Goal: Information Seeking & Learning: Learn about a topic

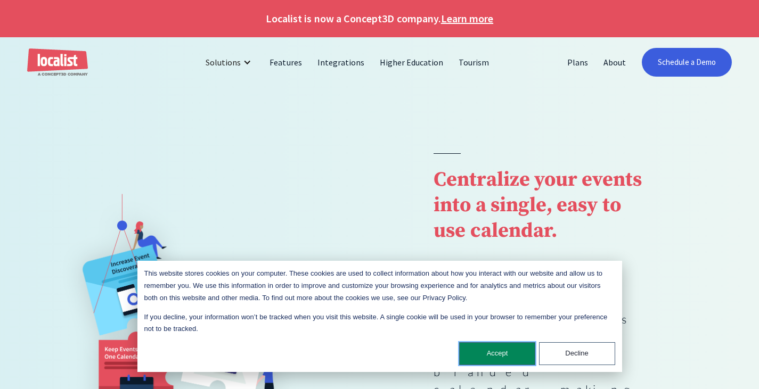
click at [488, 352] on button "Accept" at bounding box center [497, 353] width 76 height 23
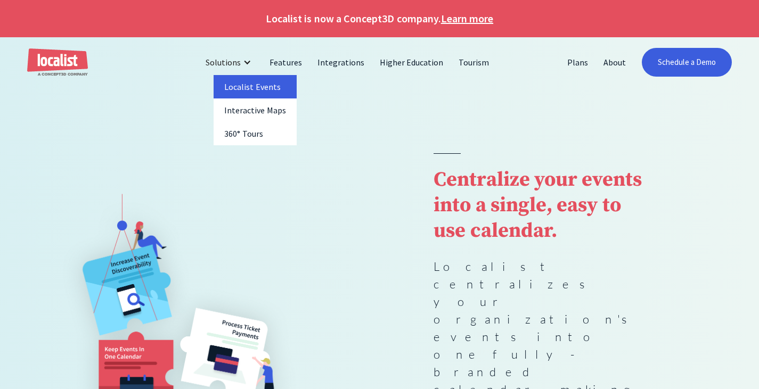
click at [267, 95] on link "Localist Events" at bounding box center [254, 86] width 83 height 23
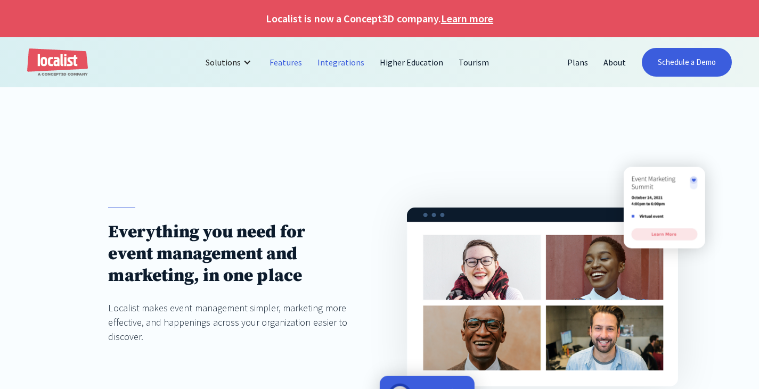
click at [336, 64] on link "Integrations" at bounding box center [341, 63] width 62 height 26
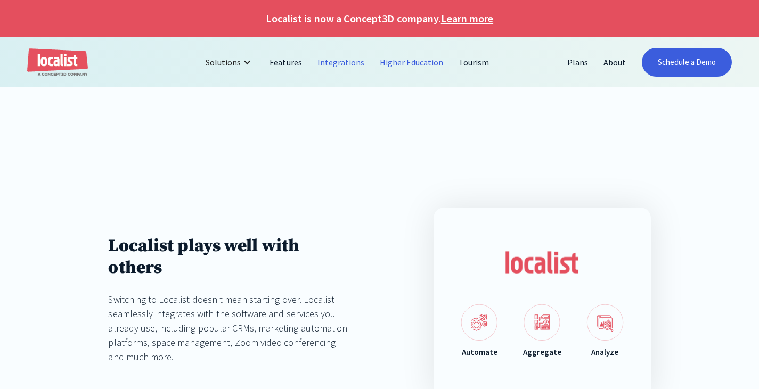
click at [425, 62] on link "Higher Education" at bounding box center [411, 63] width 79 height 26
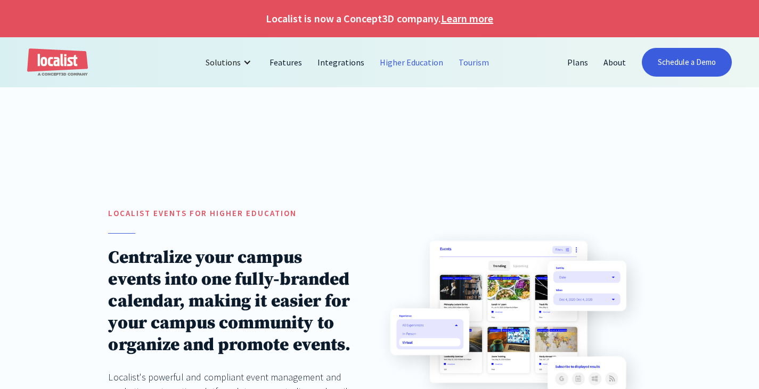
click at [466, 56] on link "Tourism" at bounding box center [474, 63] width 46 height 26
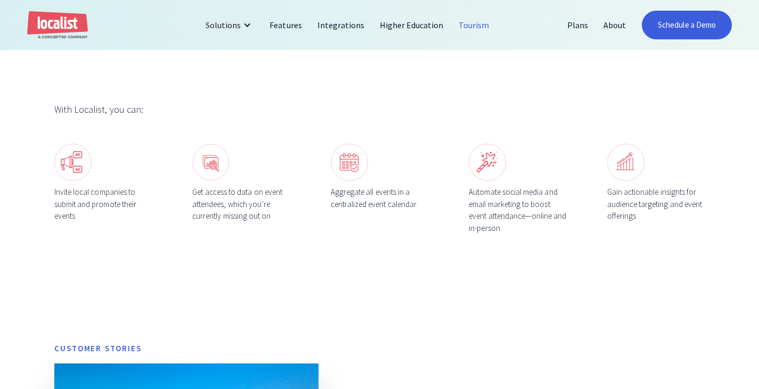
scroll to position [373, 0]
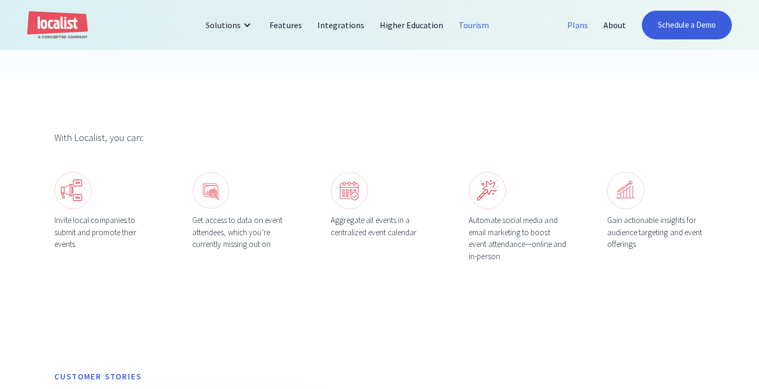
click at [587, 23] on link "Plans" at bounding box center [577, 25] width 36 height 26
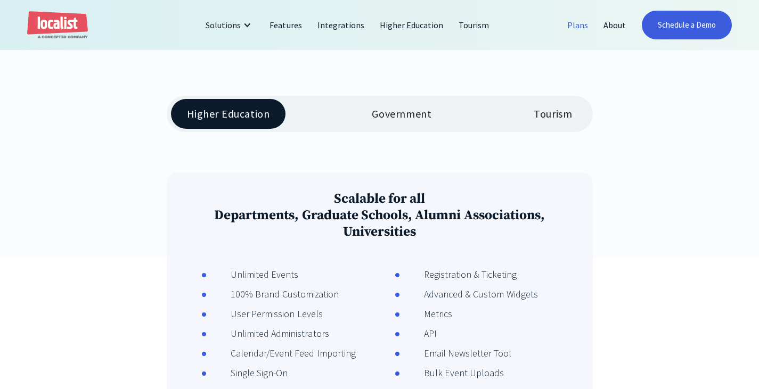
scroll to position [213, 0]
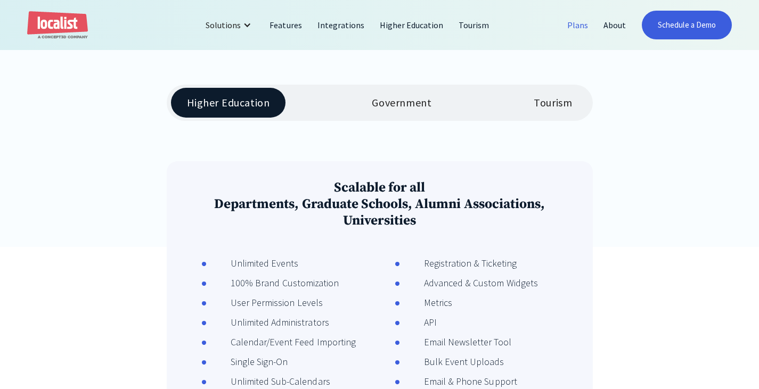
click at [561, 102] on div "Tourism" at bounding box center [552, 102] width 38 height 13
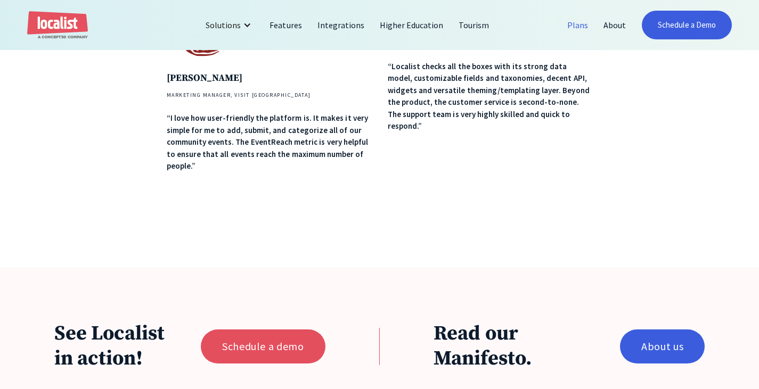
scroll to position [745, 0]
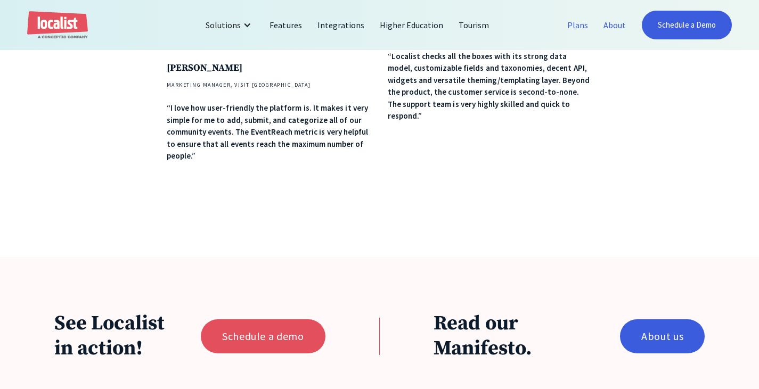
click at [608, 23] on link "About" at bounding box center [615, 25] width 38 height 26
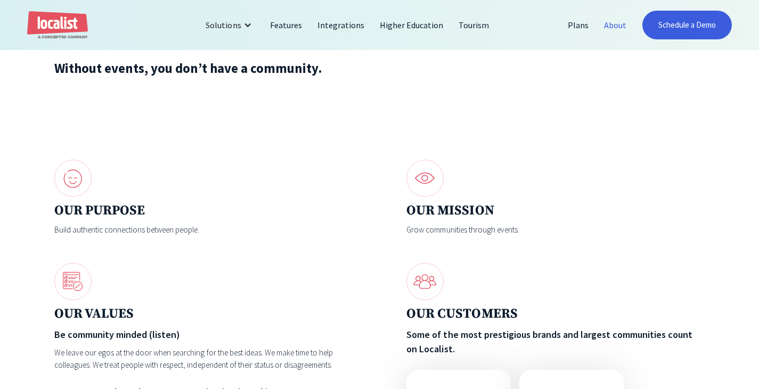
scroll to position [1065, 0]
